Goal: Task Accomplishment & Management: Manage account settings

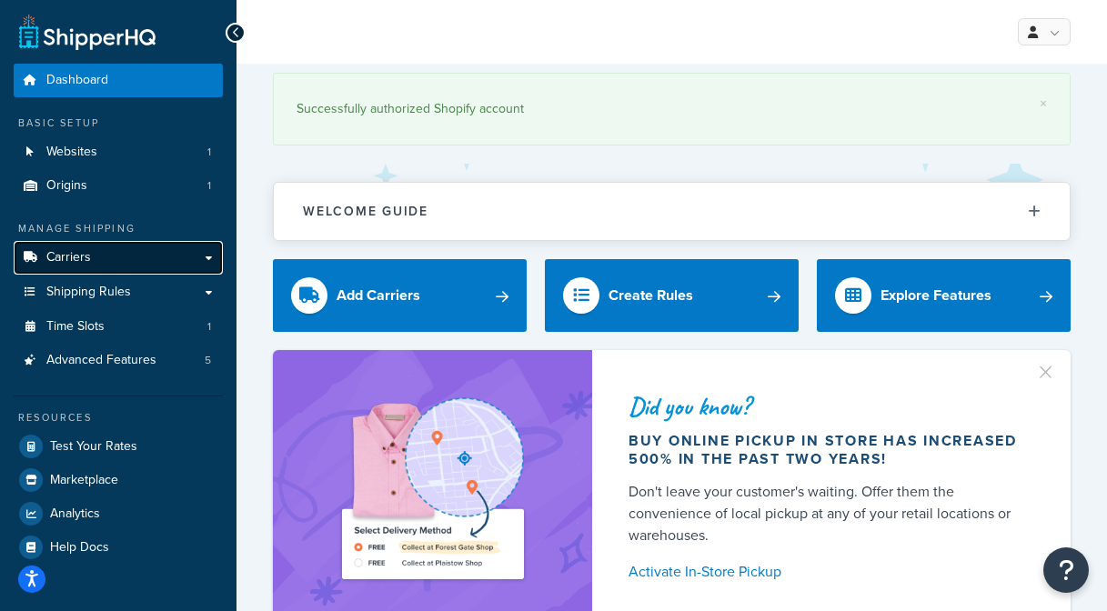
click at [78, 250] on span "Carriers" at bounding box center [68, 257] width 45 height 15
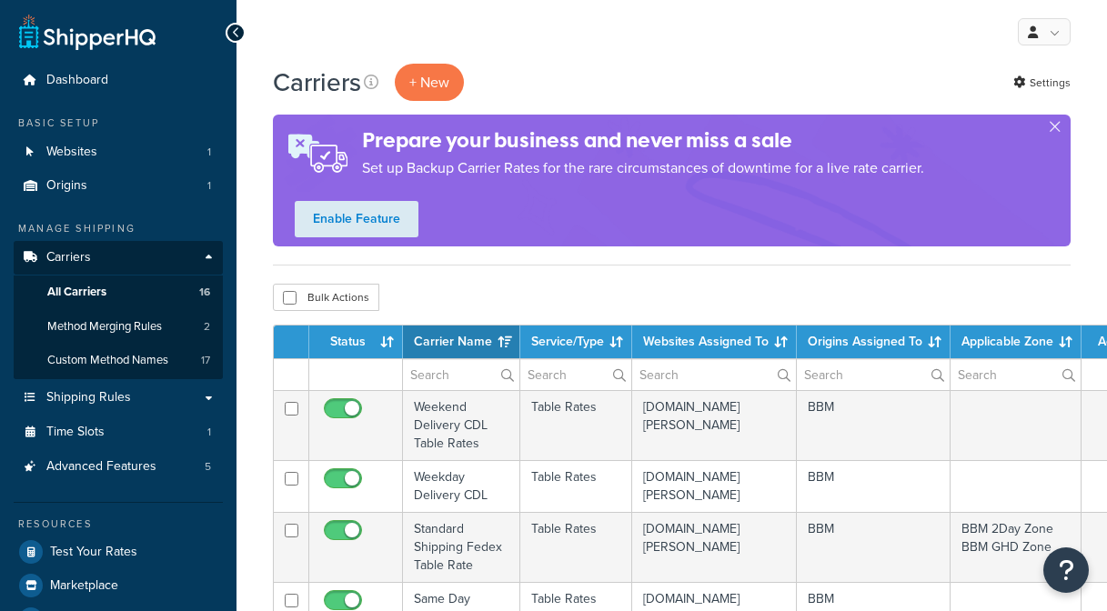
select select "15"
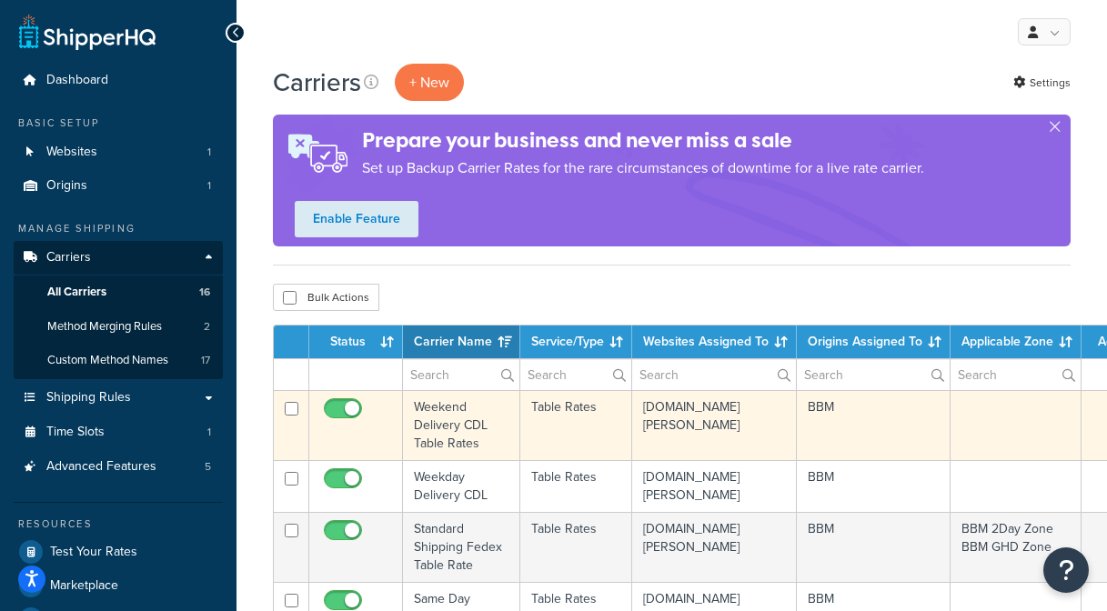
click at [459, 430] on td "Weekend Delivery CDL Table Rates" at bounding box center [461, 425] width 117 height 70
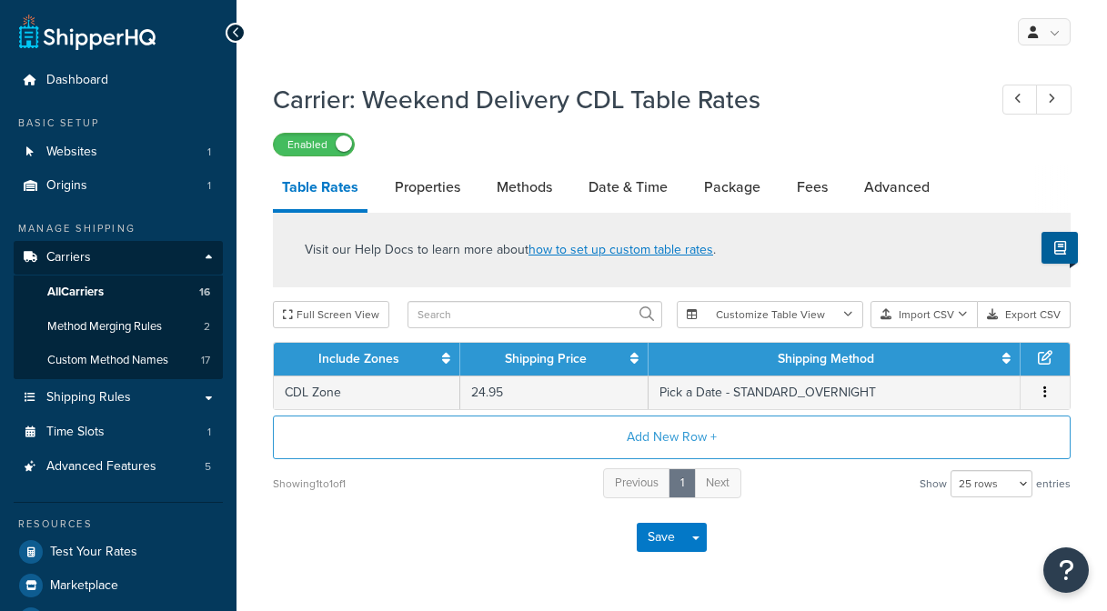
select select "25"
click at [541, 182] on link "Methods" at bounding box center [525, 188] width 74 height 44
select select "25"
